Goal: Task Accomplishment & Management: Complete application form

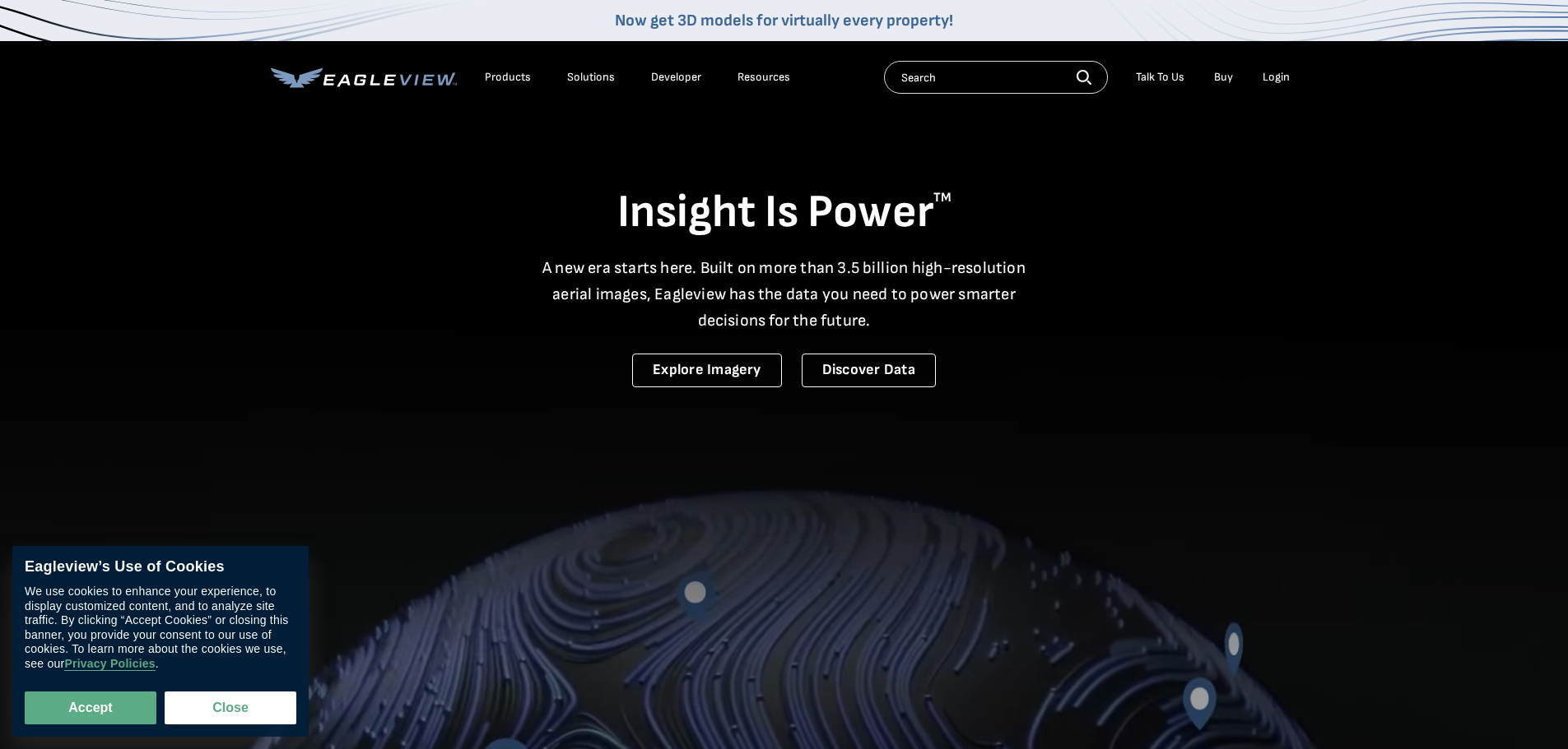
click at [960, 81] on input "text" at bounding box center [995, 77] width 224 height 33
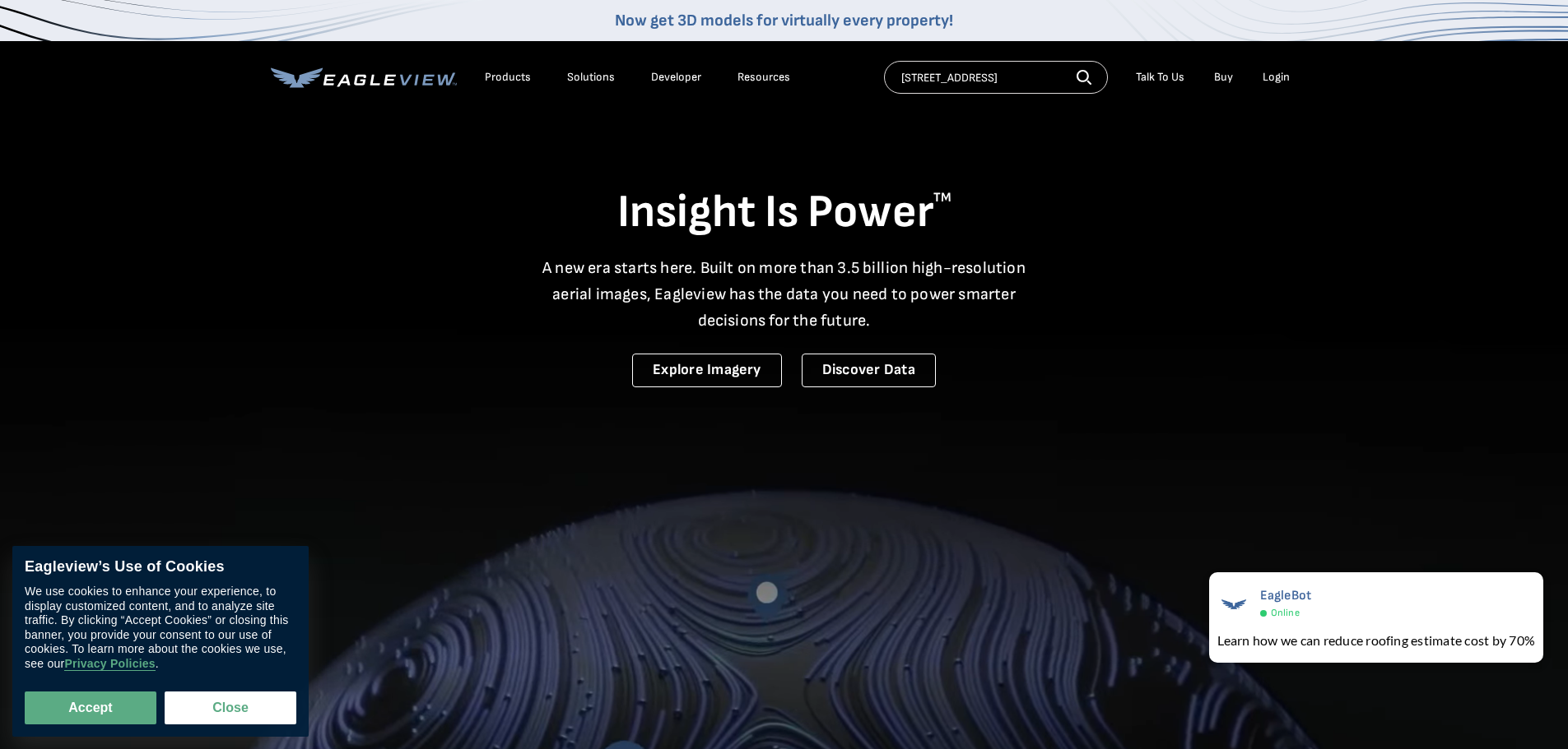
scroll to position [0, 11]
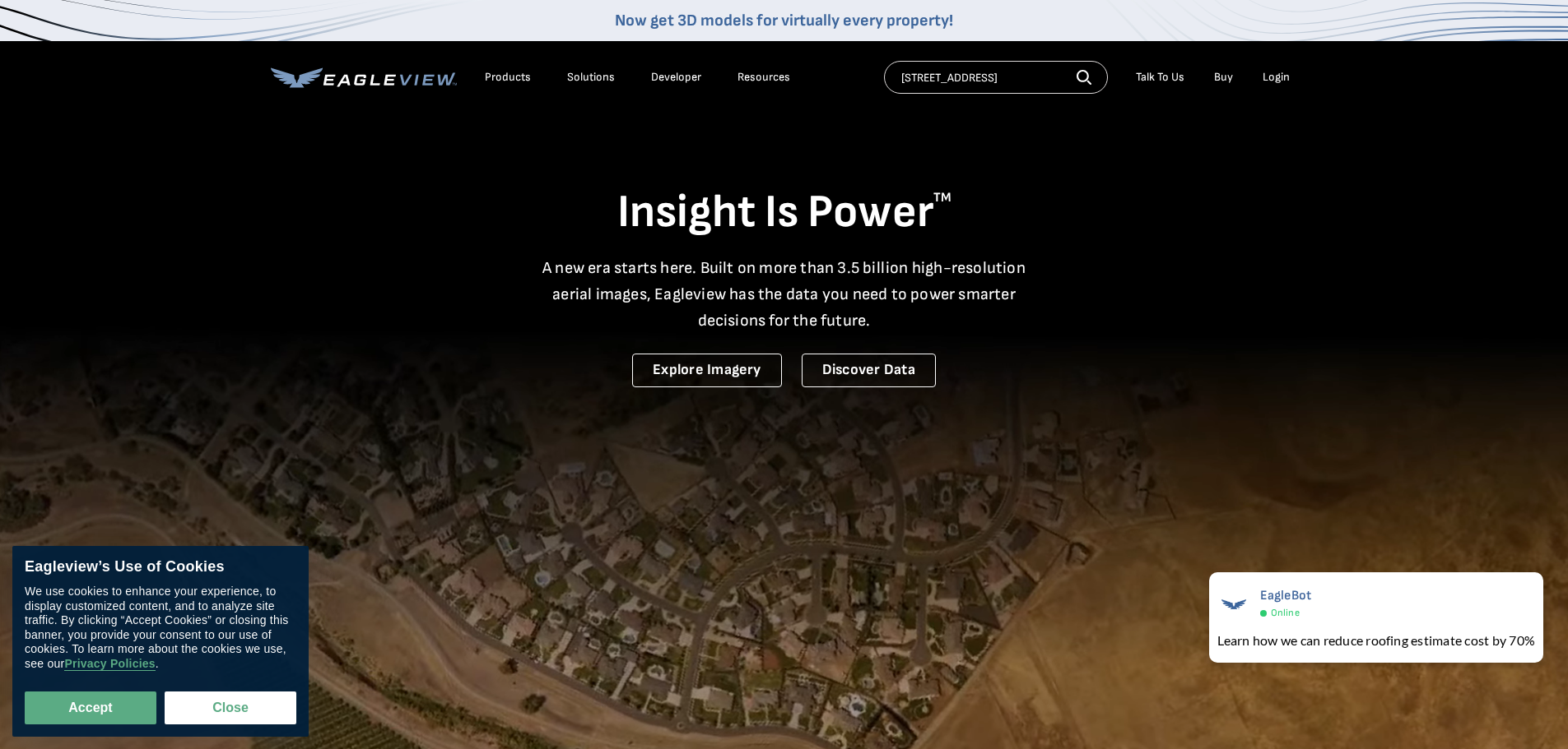
type input "[STREET_ADDRESS]"
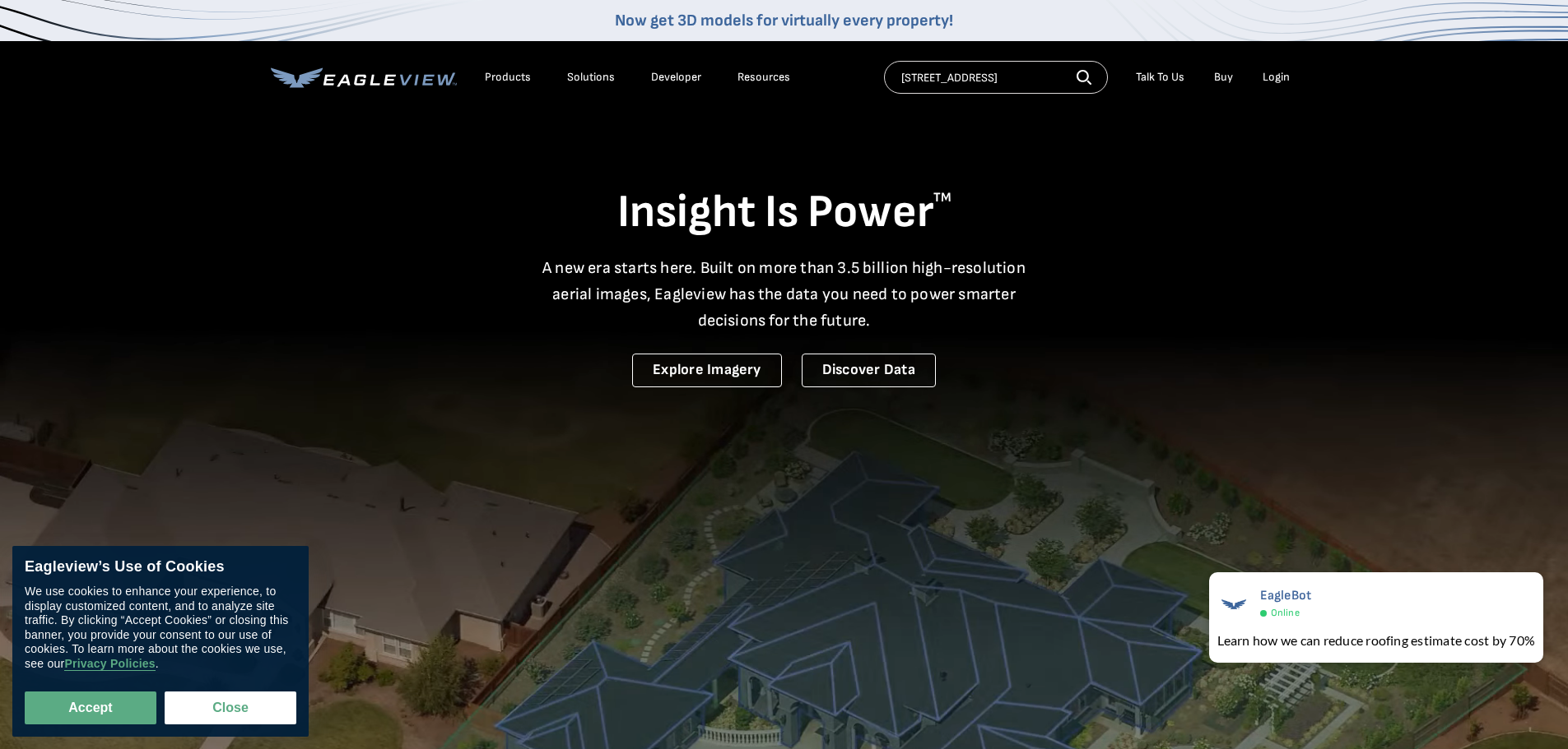
scroll to position [0, 0]
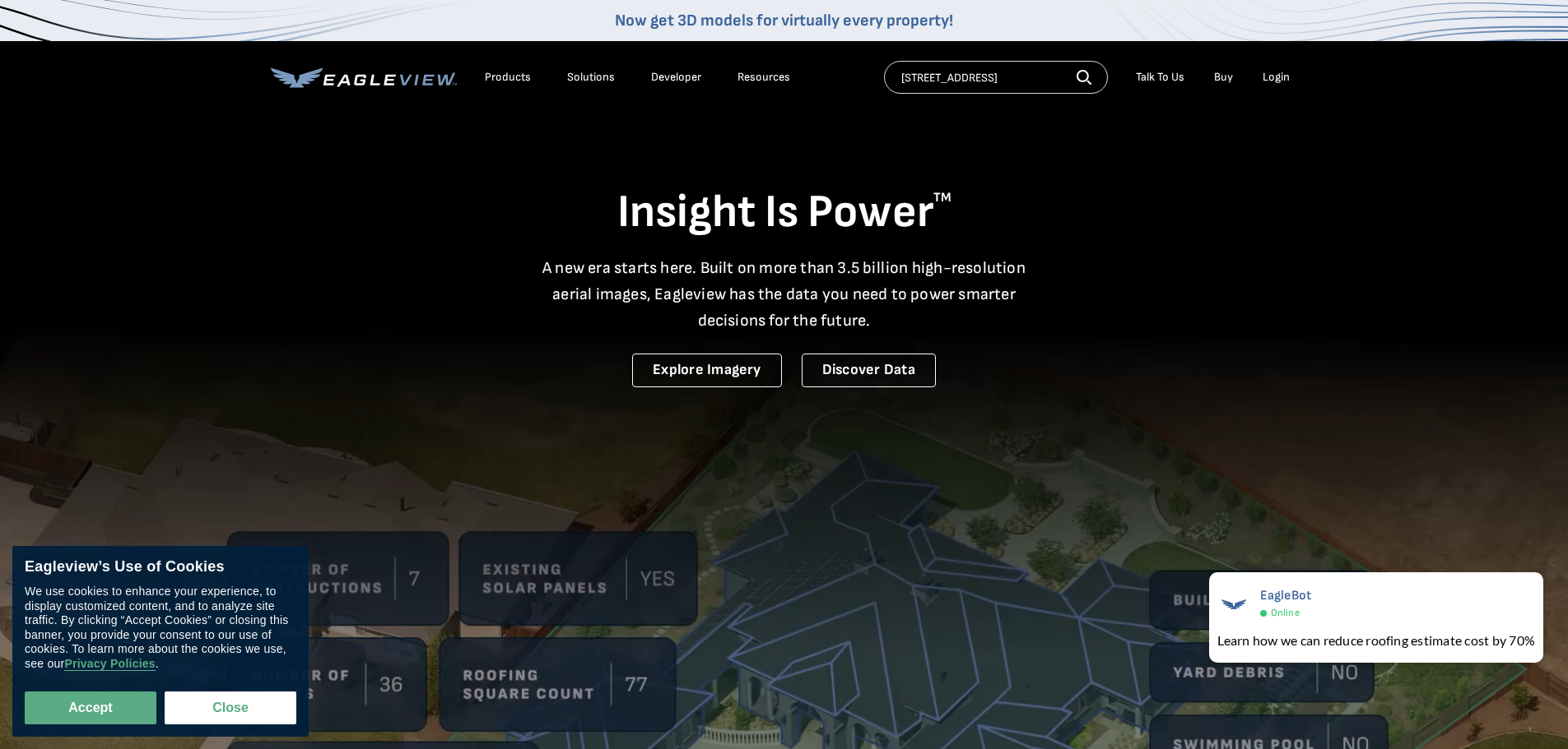
click at [1085, 73] on icon "button" at bounding box center [1083, 77] width 15 height 15
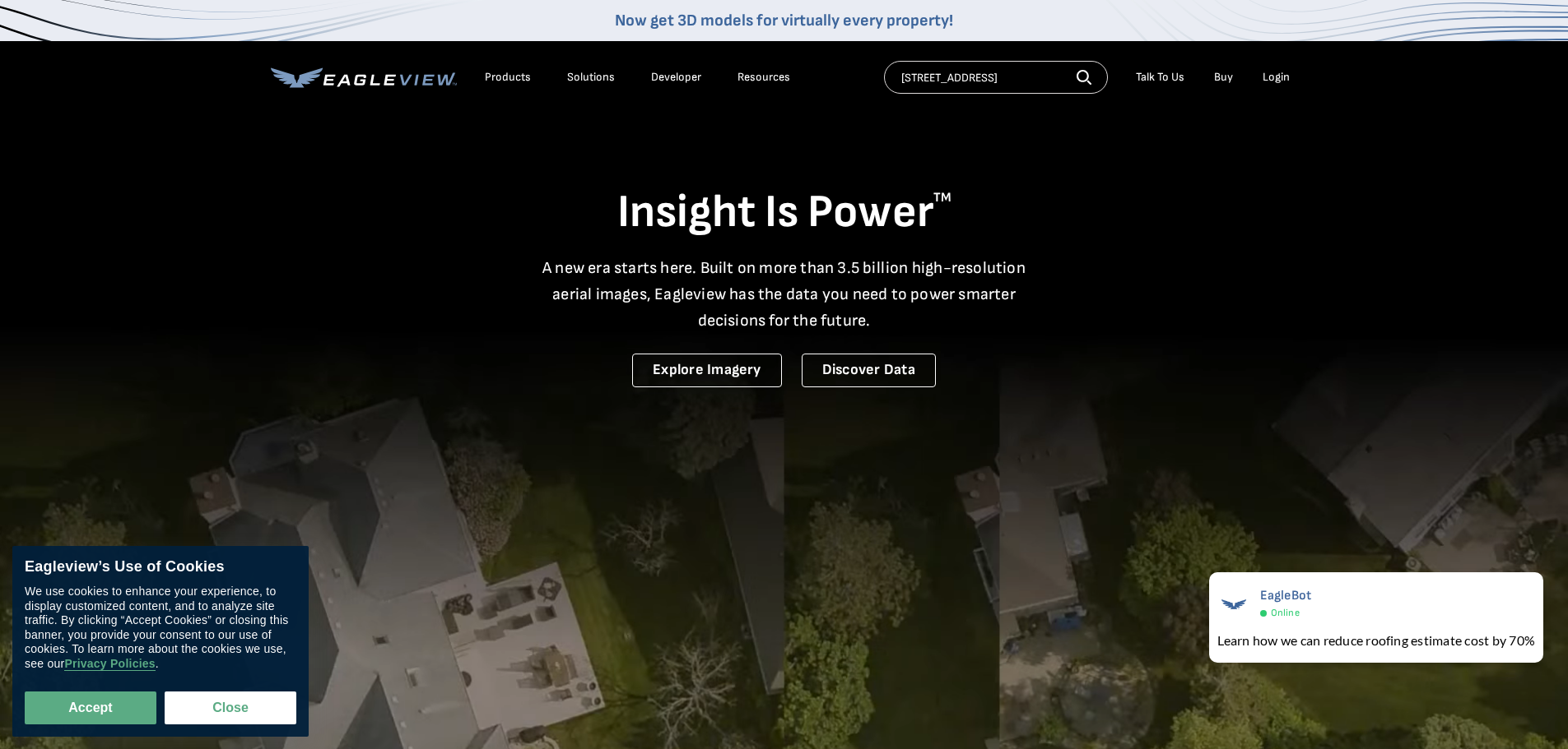
click at [1087, 73] on icon "button" at bounding box center [1083, 77] width 15 height 15
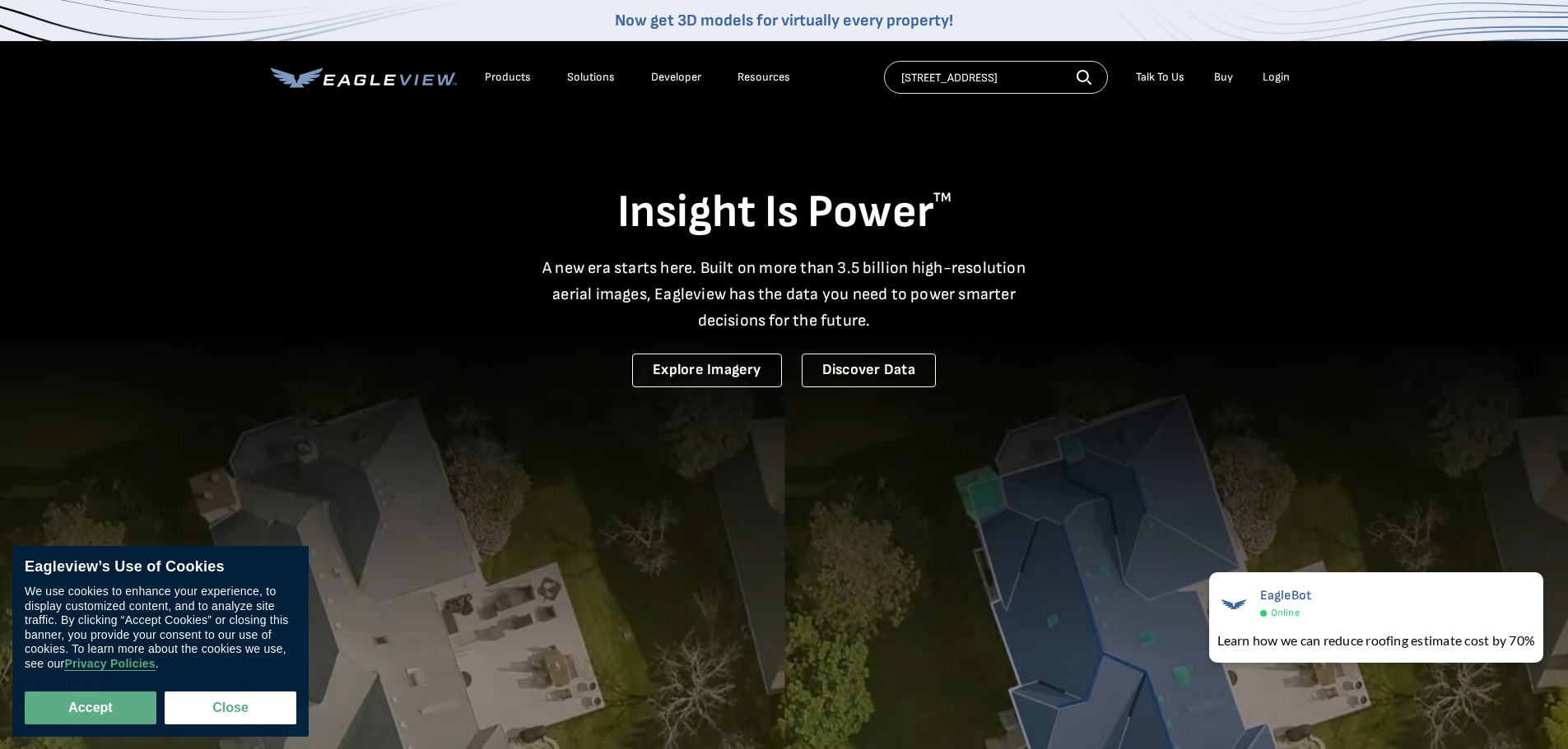
click at [1076, 64] on button "Search" at bounding box center [1083, 76] width 15 height 25
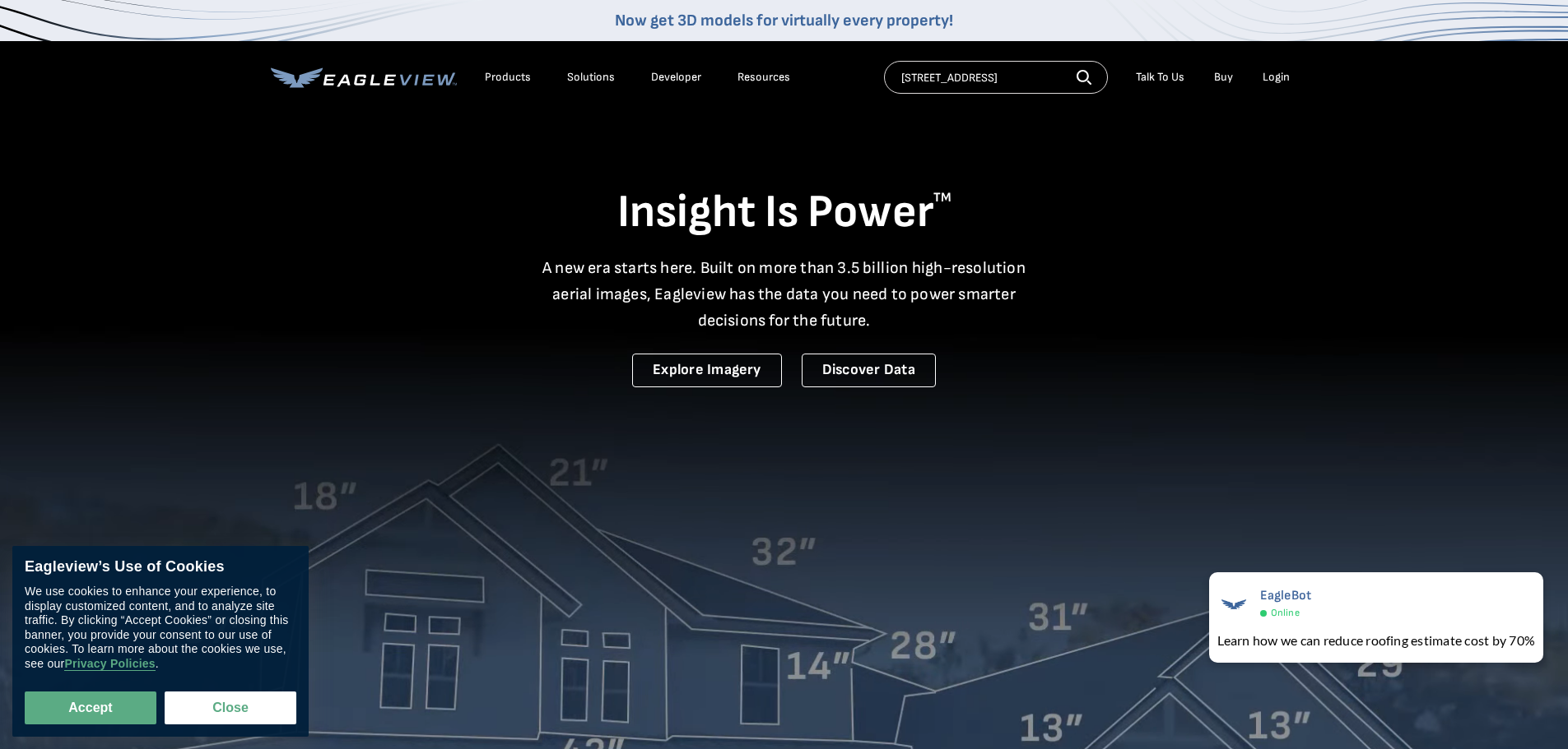
click at [1085, 72] on icon "button" at bounding box center [1083, 77] width 15 height 15
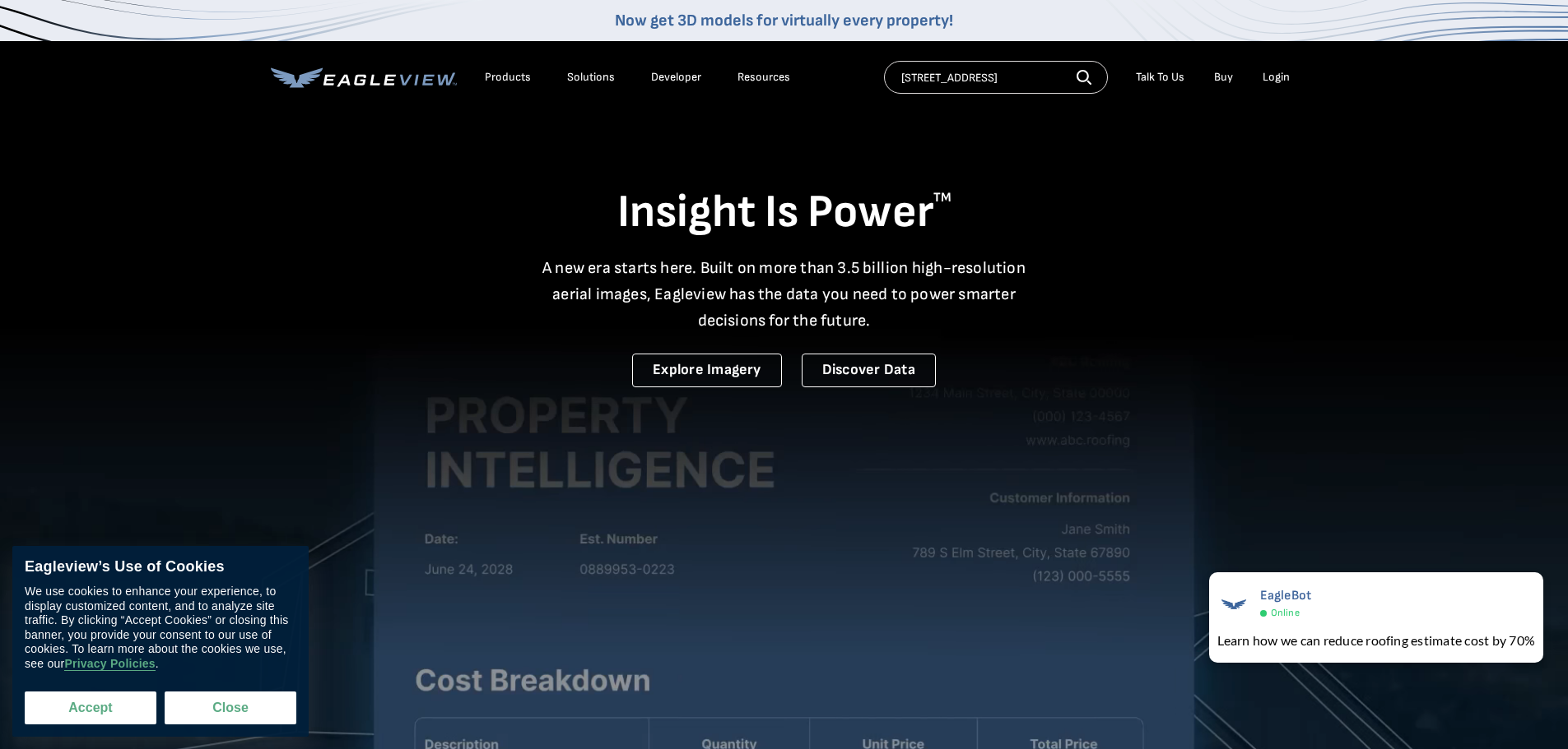
click at [97, 708] on button "Accept" at bounding box center [91, 708] width 132 height 33
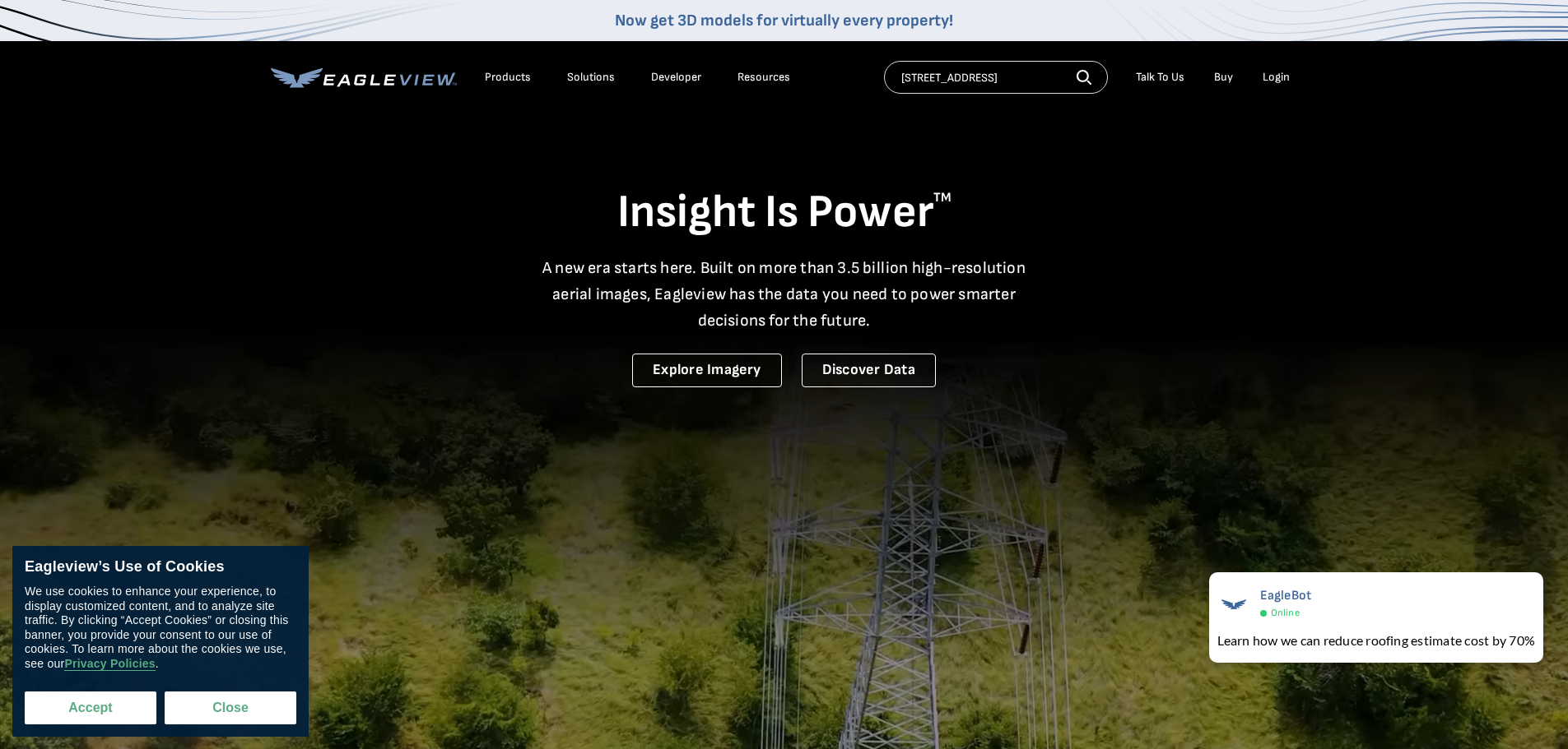
checkbox input "true"
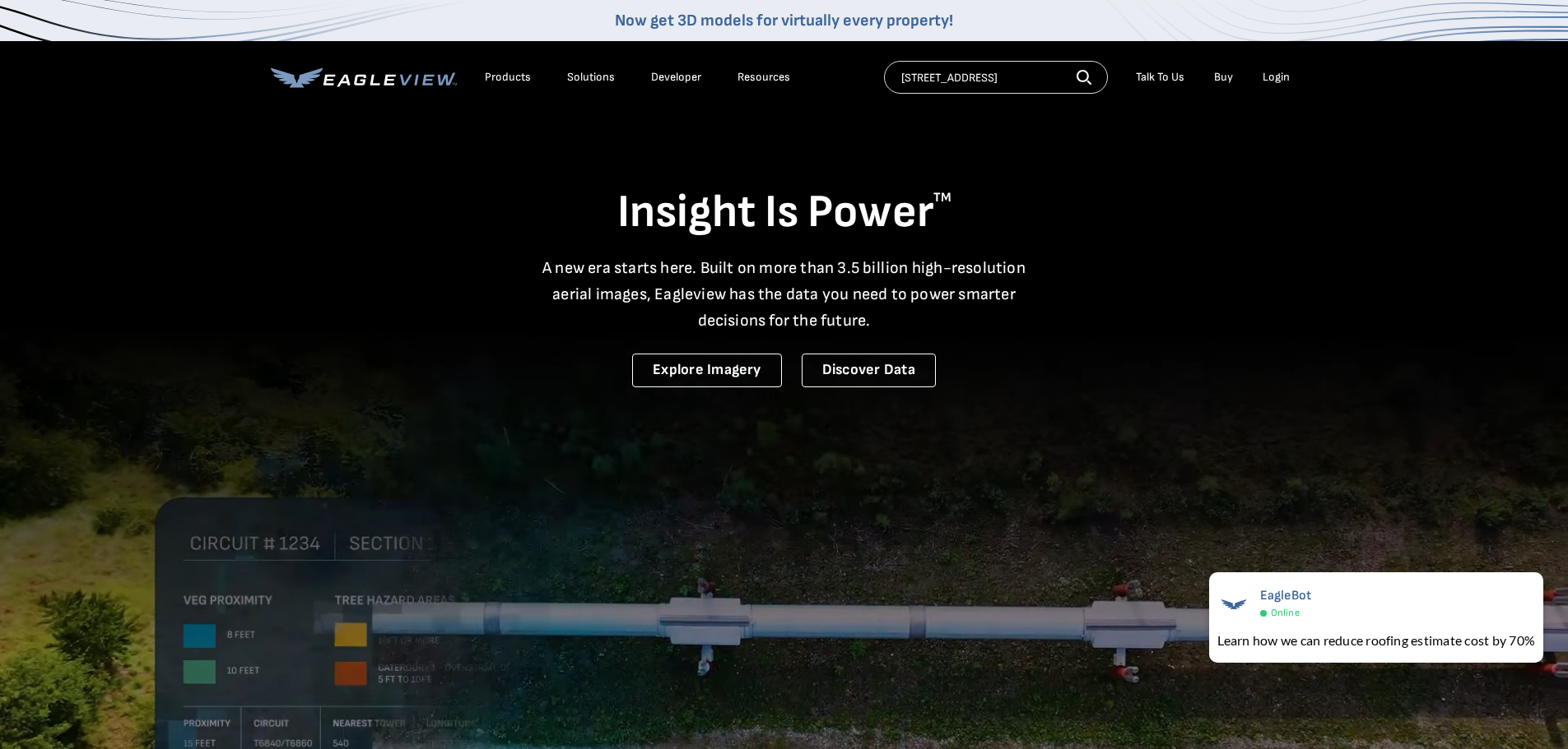
click at [1086, 70] on icon "button" at bounding box center [1083, 77] width 15 height 15
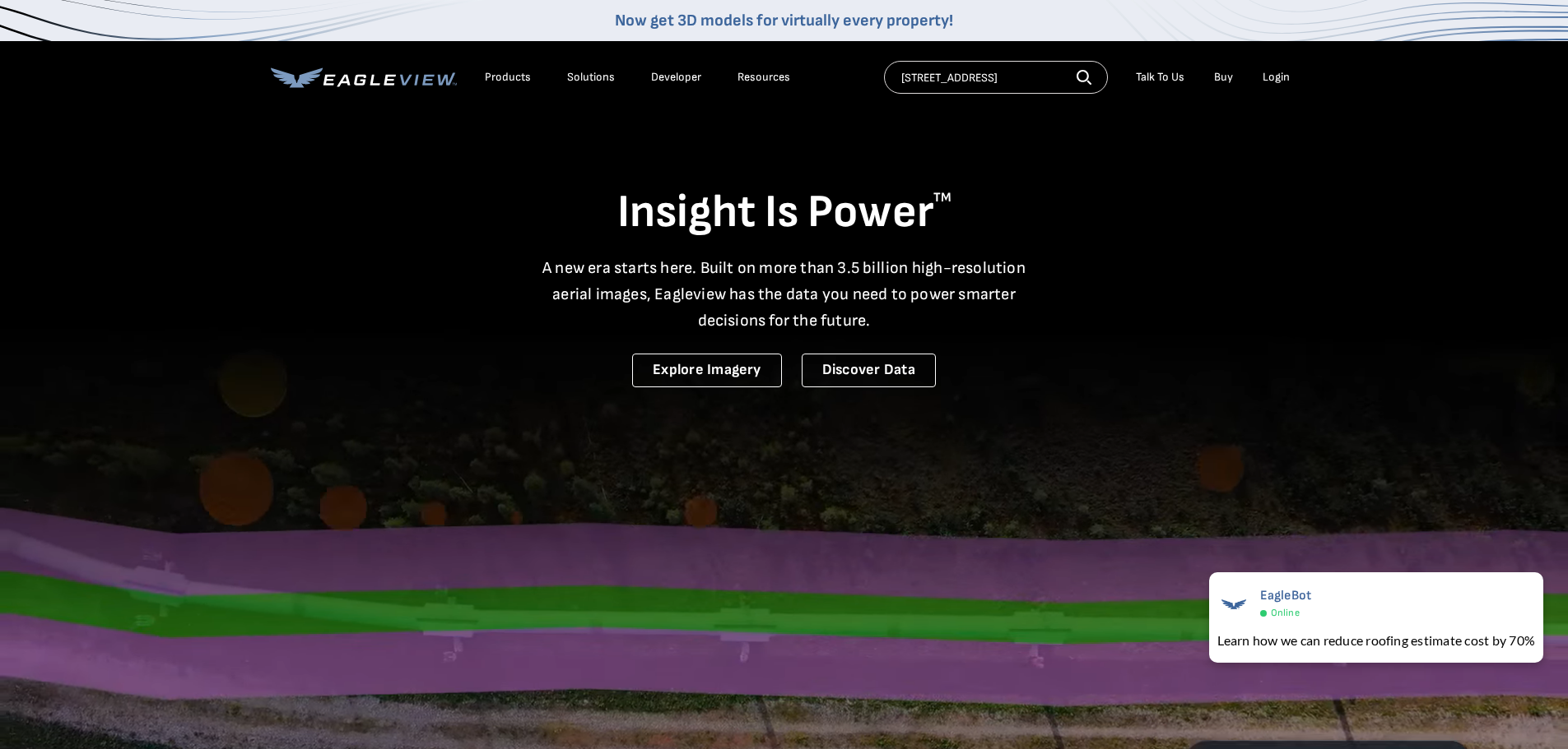
click at [1088, 77] on icon "button" at bounding box center [1083, 77] width 15 height 15
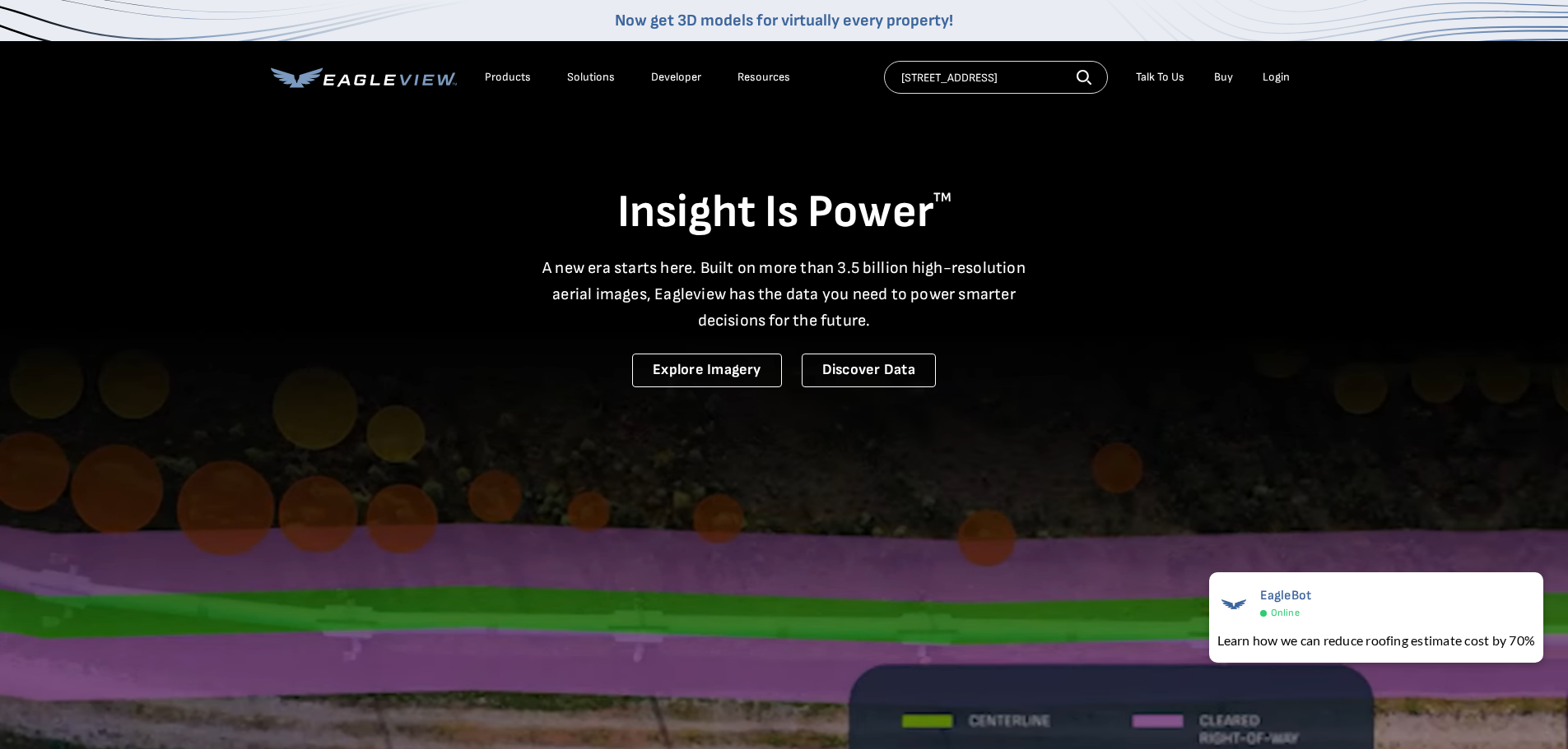
drag, startPoint x: 1082, startPoint y: 72, endPoint x: 1089, endPoint y: 79, distance: 9.9
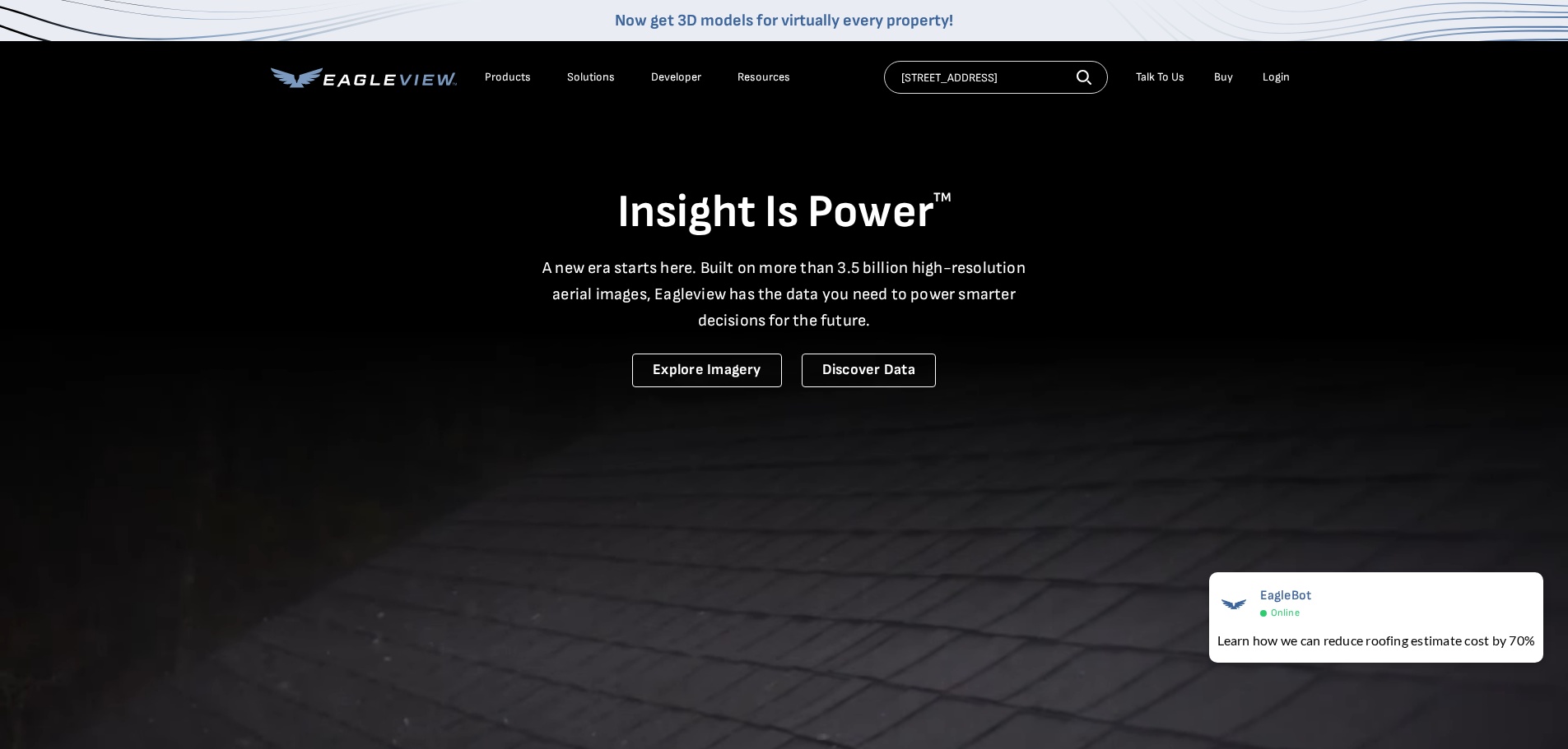
click at [1090, 79] on icon "button" at bounding box center [1083, 77] width 15 height 15
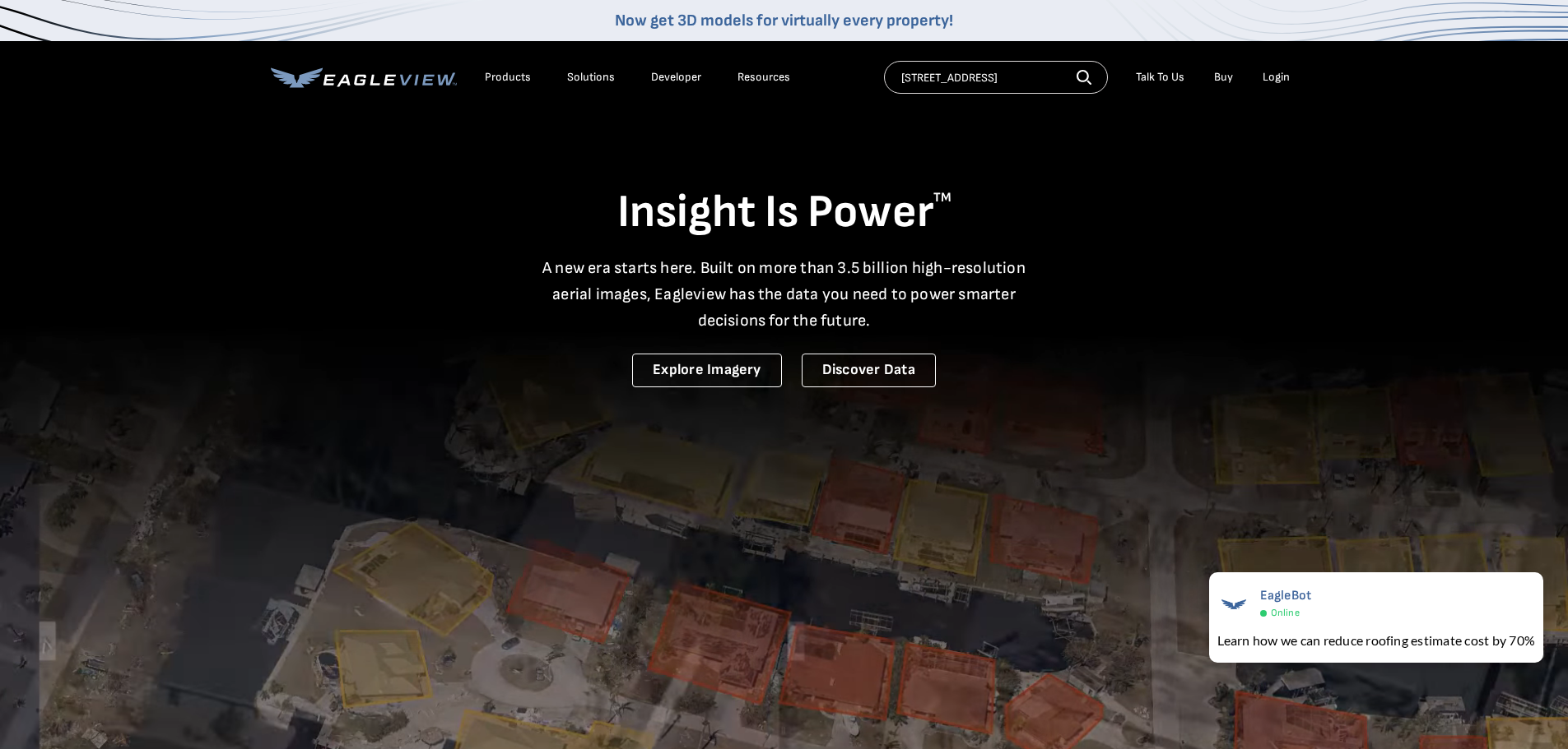
click at [1085, 70] on icon "button" at bounding box center [1083, 77] width 15 height 15
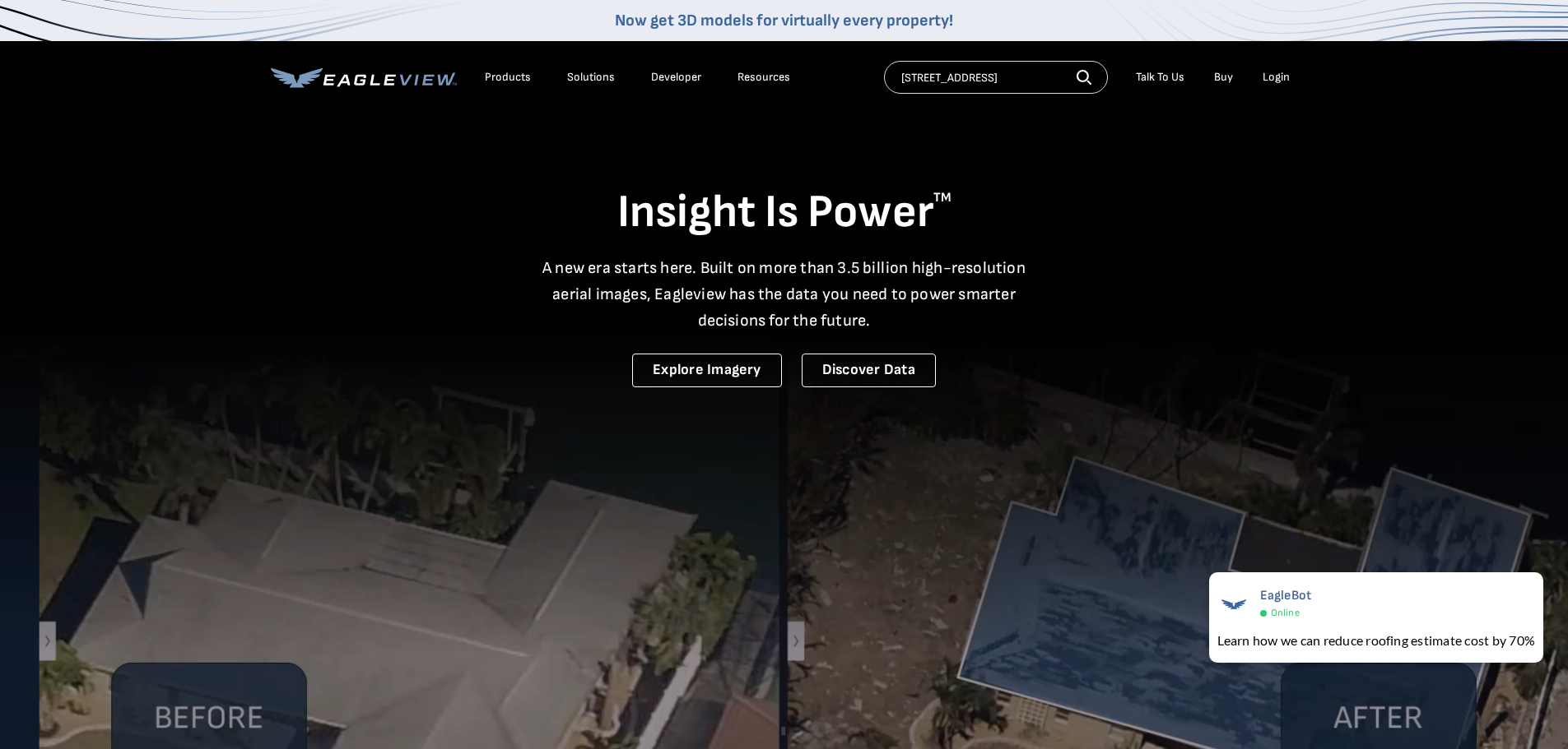
click at [1283, 70] on div "Login" at bounding box center [1276, 77] width 28 height 15
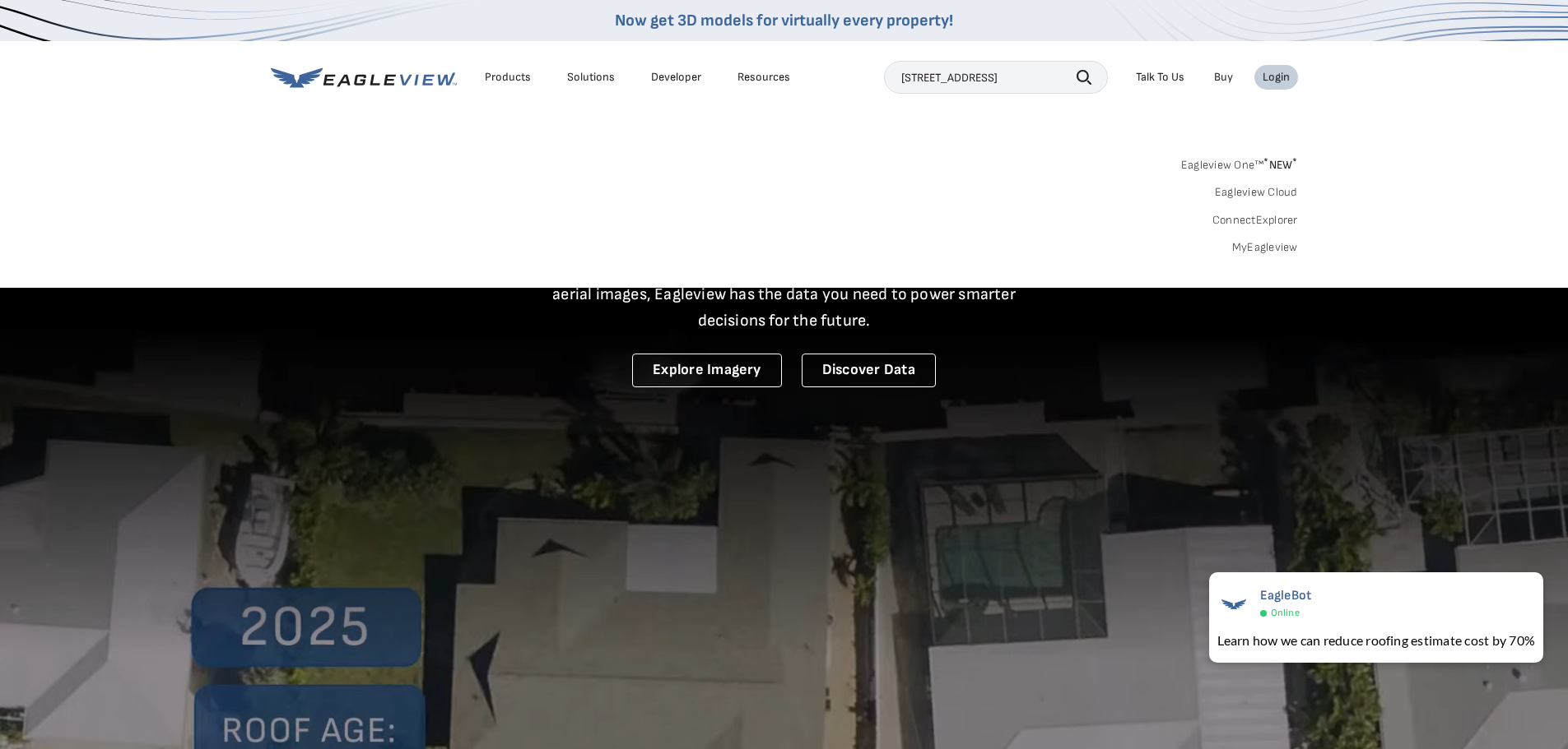
click at [1225, 157] on link "Eagleview One™ * NEW *" at bounding box center [1239, 162] width 116 height 19
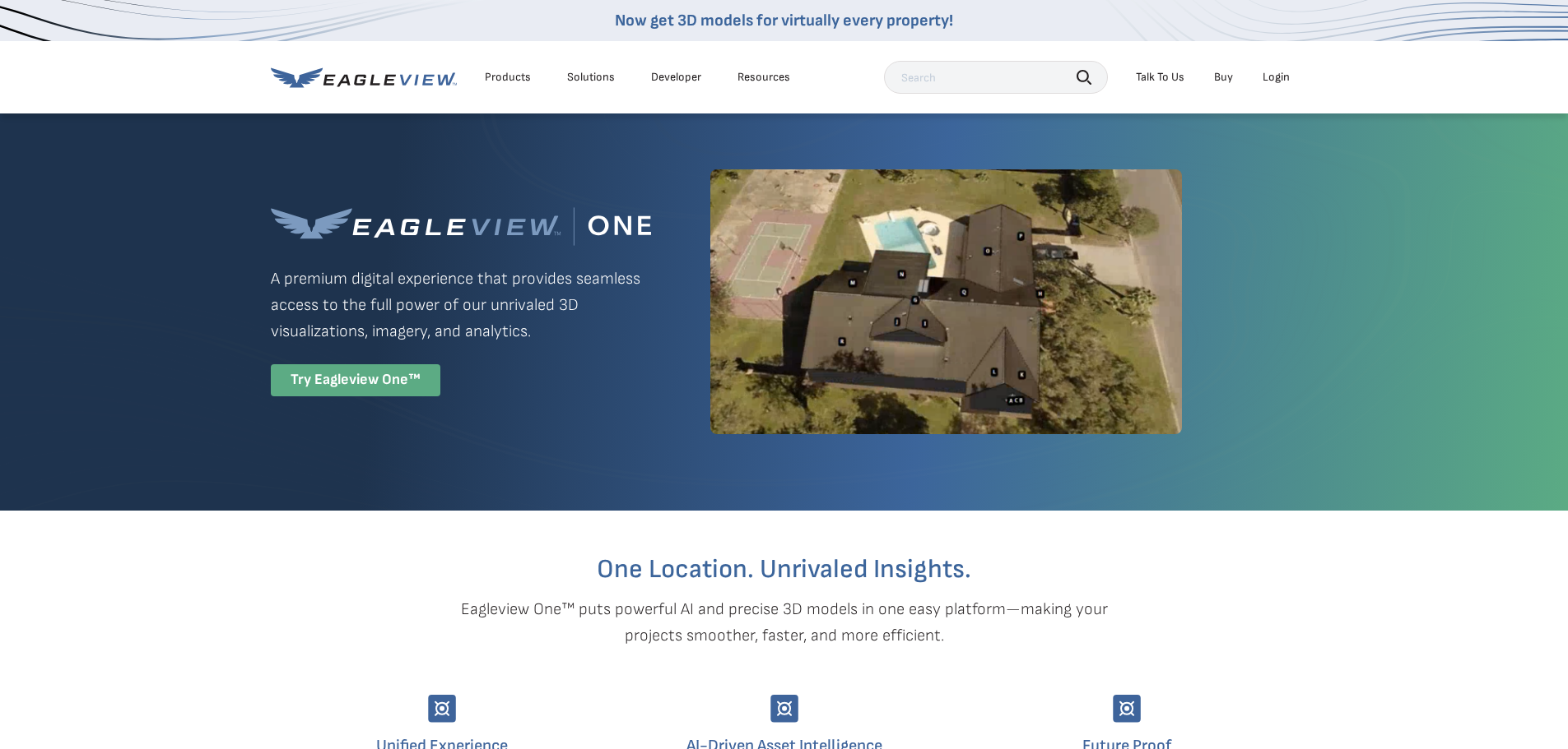
click at [371, 377] on div "Try Eagleview One™" at bounding box center [356, 380] width 170 height 33
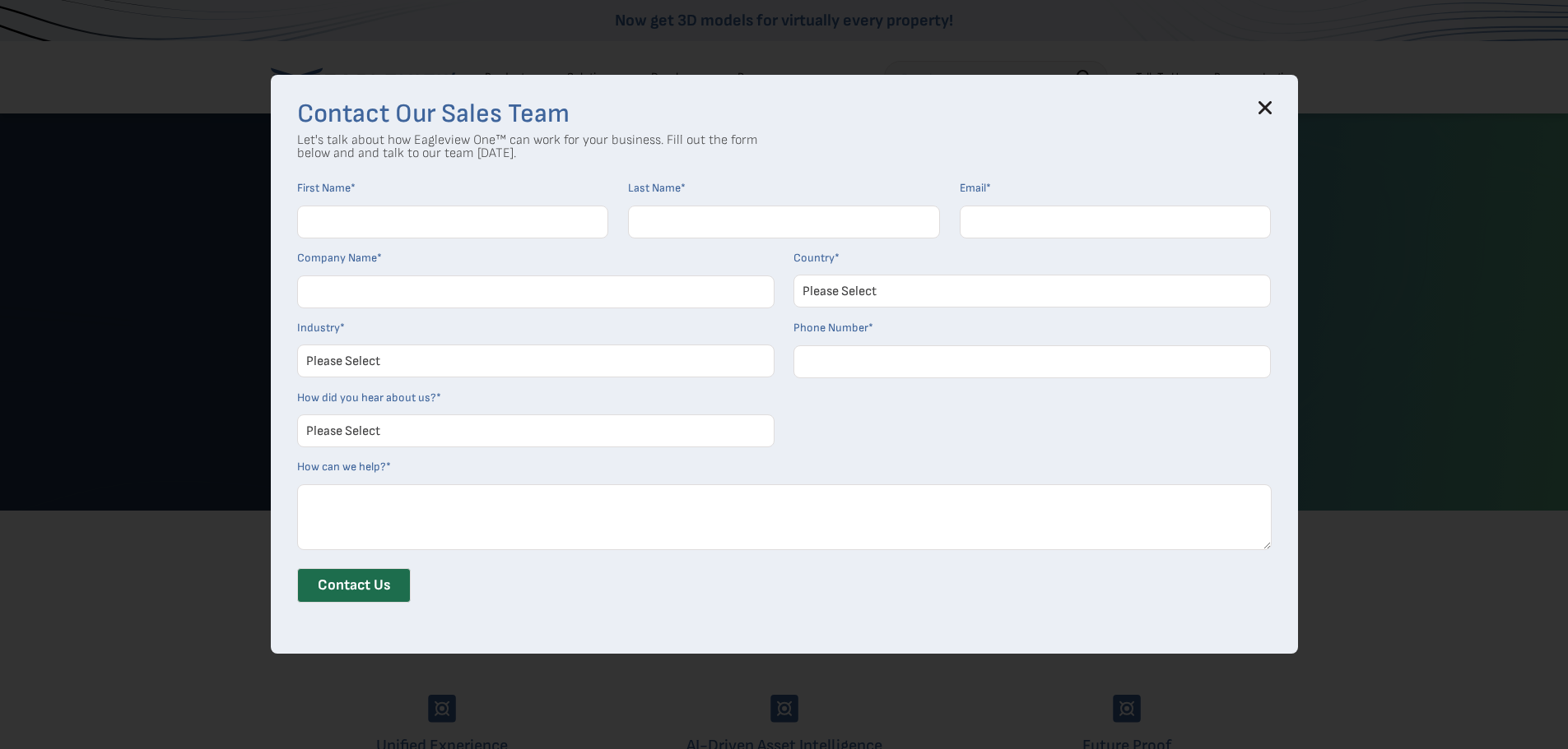
click at [425, 224] on input "First Name *" at bounding box center [453, 222] width 312 height 33
type input "ryan"
click at [723, 220] on input "Last Name *" at bounding box center [784, 222] width 312 height 33
type input "masterson"
click at [1022, 222] on input "Email *" at bounding box center [1115, 222] width 312 height 33
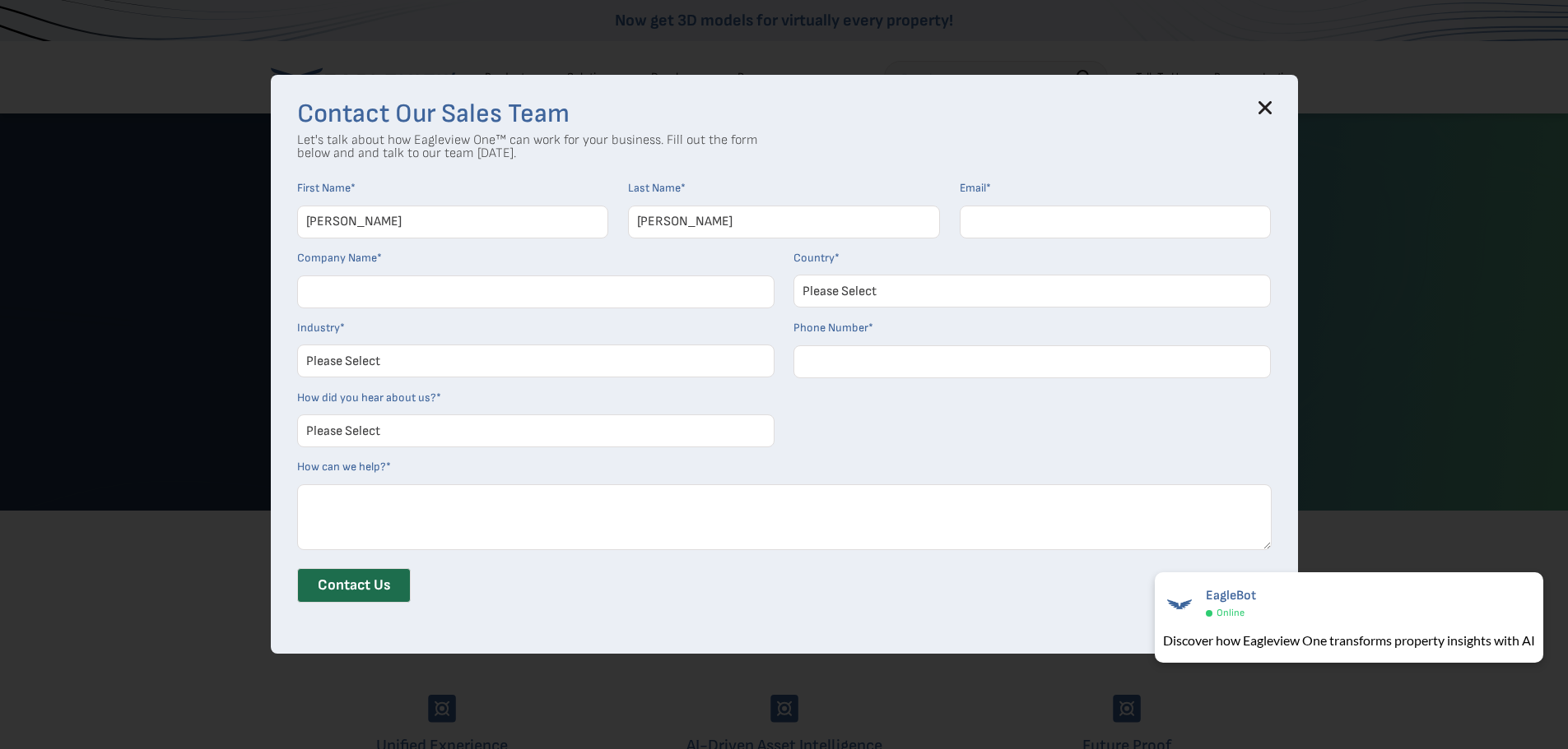
type input "ryan@zehrbuilding.com"
click at [539, 287] on input "Company Name *" at bounding box center [535, 292] width 477 height 33
type input "Zehrs Construction LLC"
click at [1109, 298] on select "Please Select United States Canada Australia India United Kingdom Other Aruba C…" at bounding box center [1032, 291] width 477 height 33
select select "[GEOGRAPHIC_DATA]"
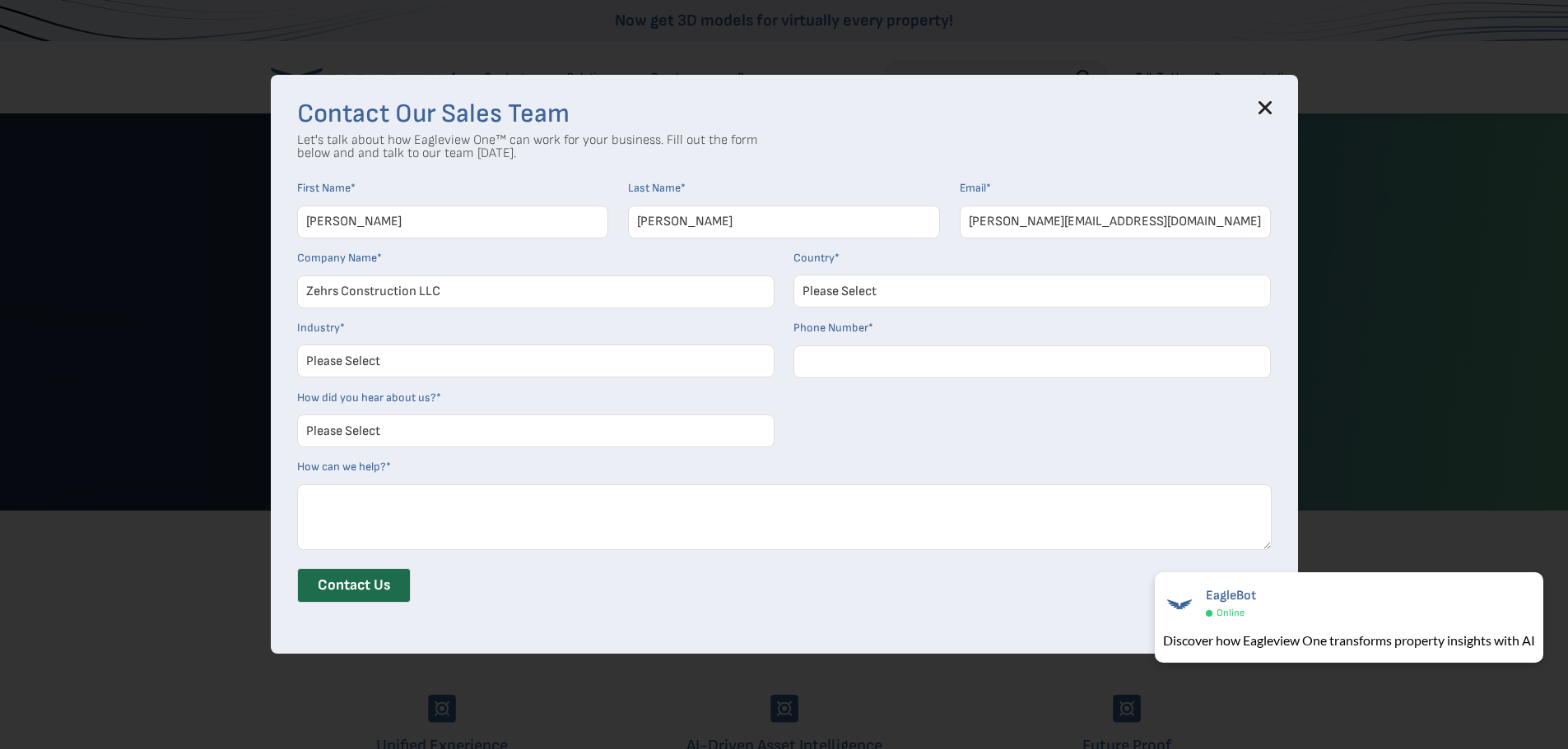
click at [799, 275] on select "Please Select United States Canada Australia India United Kingdom Other Aruba C…" at bounding box center [1032, 291] width 477 height 33
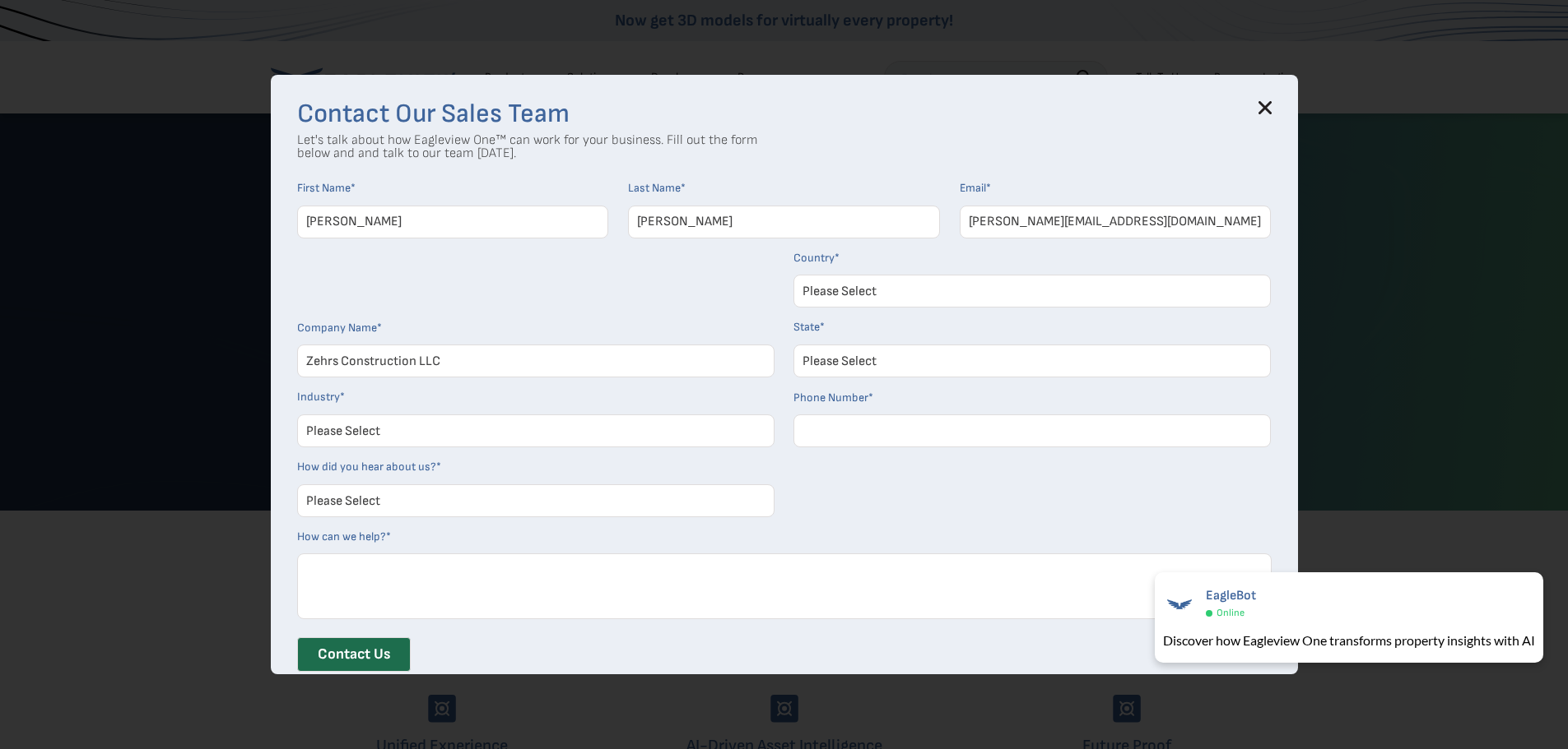
click at [1045, 367] on select "Please Select Alabama Alaska Alberta Arizona Arkansas British Columbia Californ…" at bounding box center [1032, 361] width 477 height 33
select select "Pennsylvania"
click at [799, 345] on select "Please Select Alabama Alaska Alberta Arizona Arkansas British Columbia Californ…" at bounding box center [1032, 361] width 477 height 33
click at [558, 429] on select "Please Select Architects & Engineering Construction Electric/Gas Utilities Gove…" at bounding box center [535, 431] width 477 height 33
select select "Construction"
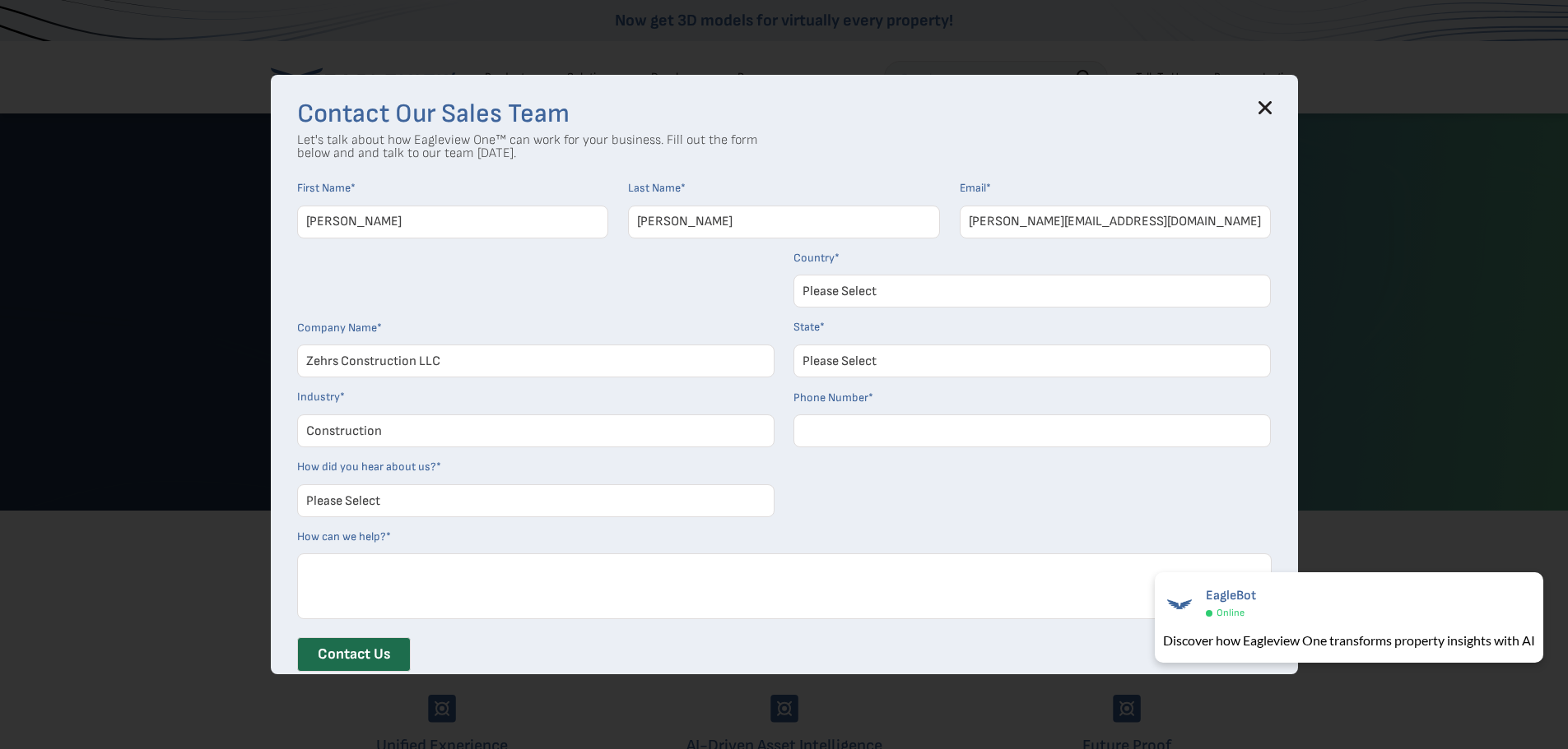
click at [303, 415] on select "Please Select Architects & Engineering Construction Electric/Gas Utilities Gove…" at bounding box center [535, 431] width 477 height 33
click at [857, 440] on input "Phone Number *" at bounding box center [1032, 431] width 477 height 33
type input "814-382-0161"
click at [557, 504] on select "Please Select Search Engine Social Media Word of Mouth Podcast Online Advertise…" at bounding box center [535, 500] width 477 height 33
select select "Online Advertisement"
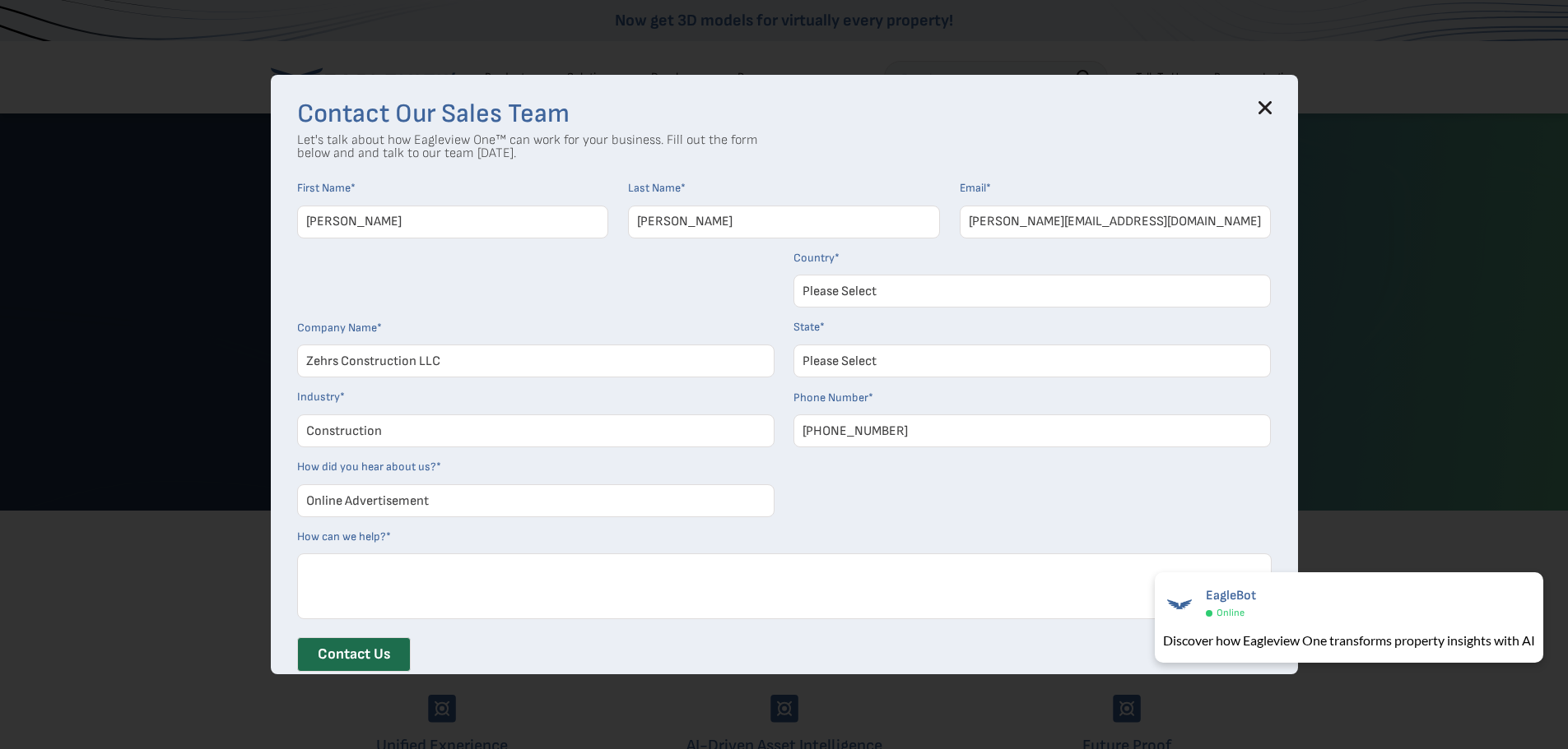
click at [303, 484] on select "Please Select Search Engine Social Media Word of Mouth Podcast Online Advertise…" at bounding box center [535, 500] width 477 height 33
click at [523, 585] on textarea "How can we help? *" at bounding box center [784, 586] width 974 height 66
click at [334, 575] on textarea "I woulk like to have 829 South Grant St Meadville Pa 16335 measureed" at bounding box center [784, 586] width 974 height 66
click at [350, 569] on textarea "I woulk like to have 829 South Grant St Meadville Pa 16335 measureed" at bounding box center [784, 586] width 974 height 66
click at [694, 569] on textarea "I would like to have 829 South Grant St Meadville Pa 16335 measureed" at bounding box center [784, 586] width 974 height 66
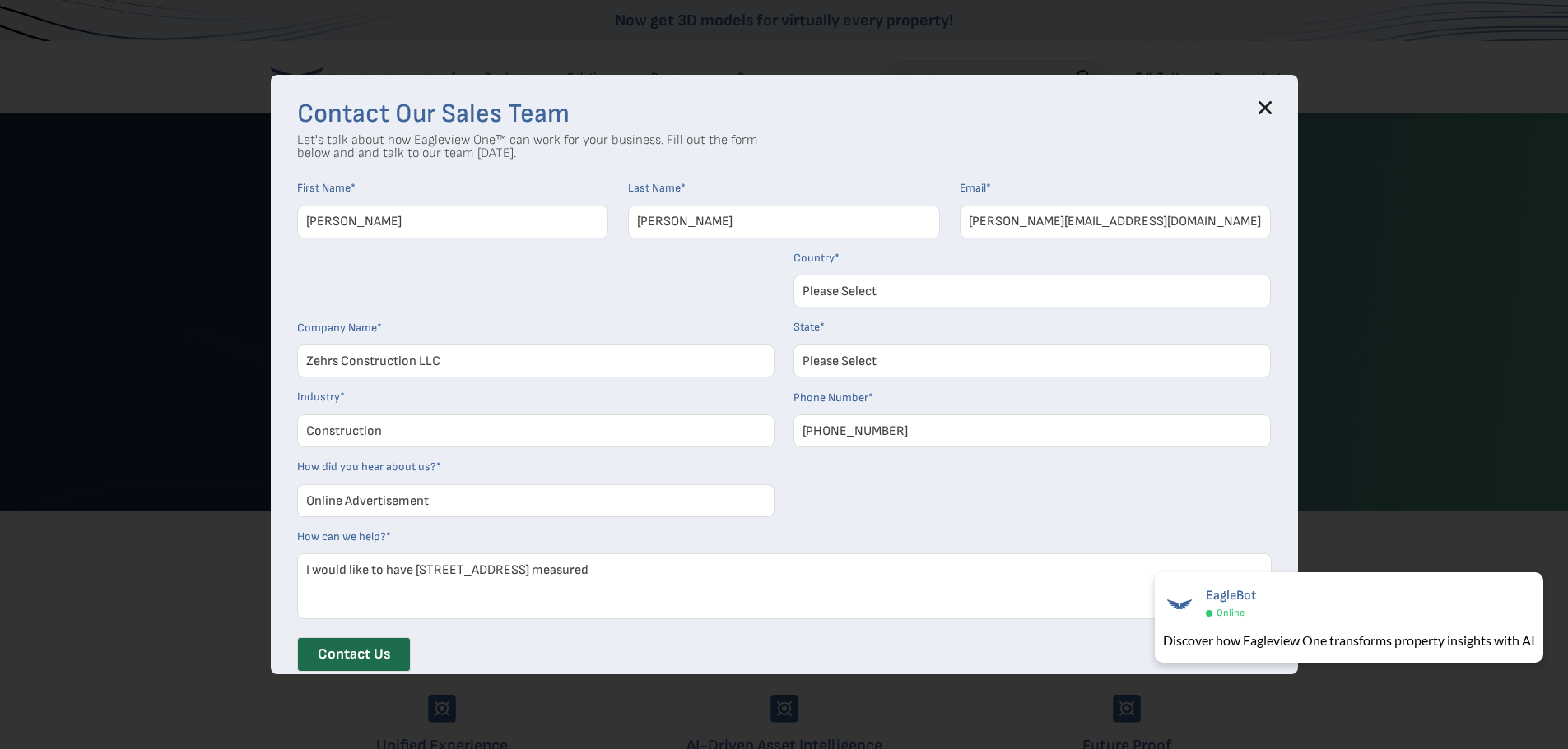
click at [705, 573] on textarea "I would like to have 829 South Grant St Meadville Pa 16335 measured" at bounding box center [784, 586] width 974 height 66
type textarea "I would like to have 829 South Grant St Meadville Pa 16335 measured . It is an …"
click at [378, 648] on input "Contact Us" at bounding box center [353, 654] width 113 height 34
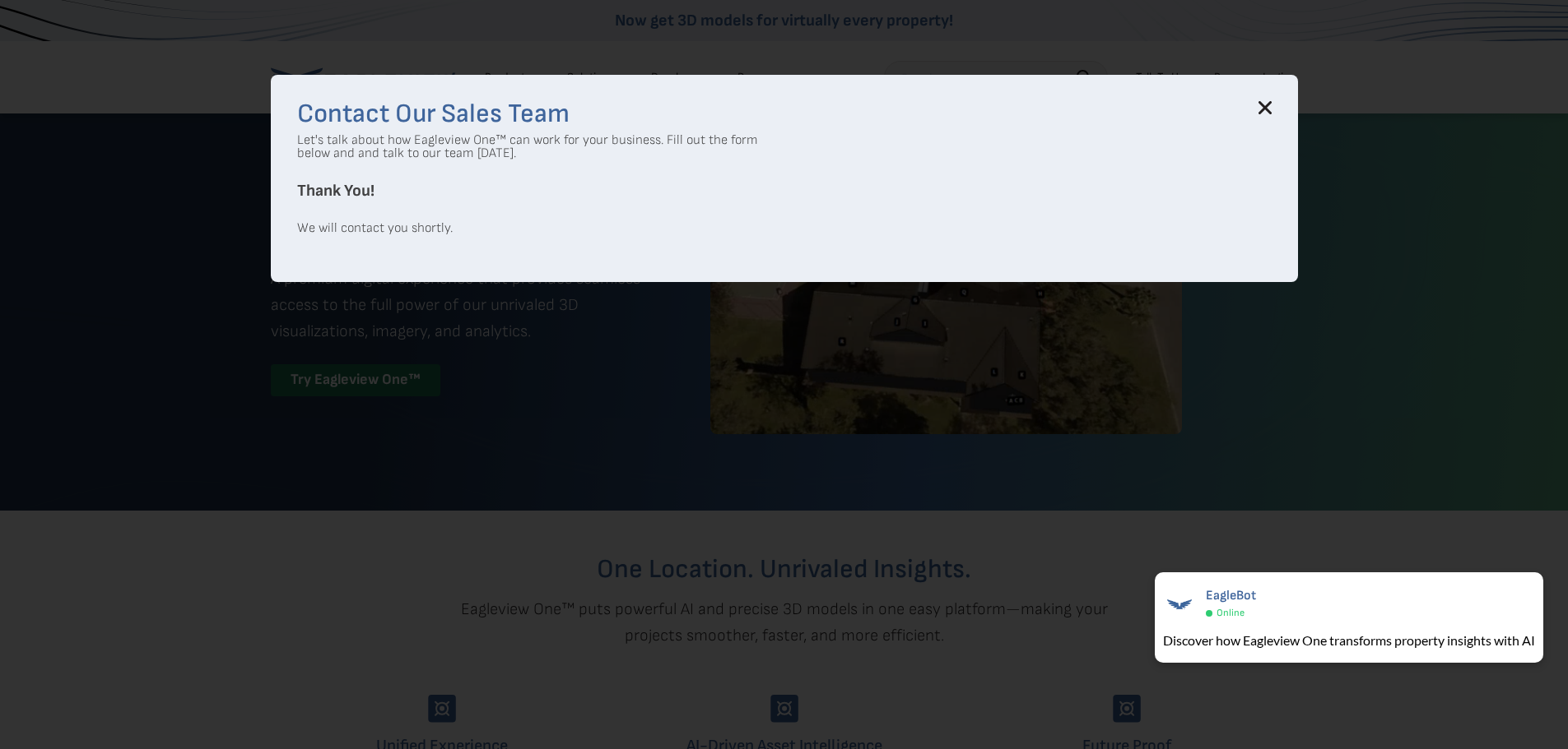
click at [1380, 84] on div "Contact Our Sales Team Let's talk about how Eagleview One™ can work for your bu…" at bounding box center [784, 374] width 1568 height 749
click at [1271, 104] on icon at bounding box center [1264, 107] width 13 height 13
